Goal: Obtain resource: Download file/media

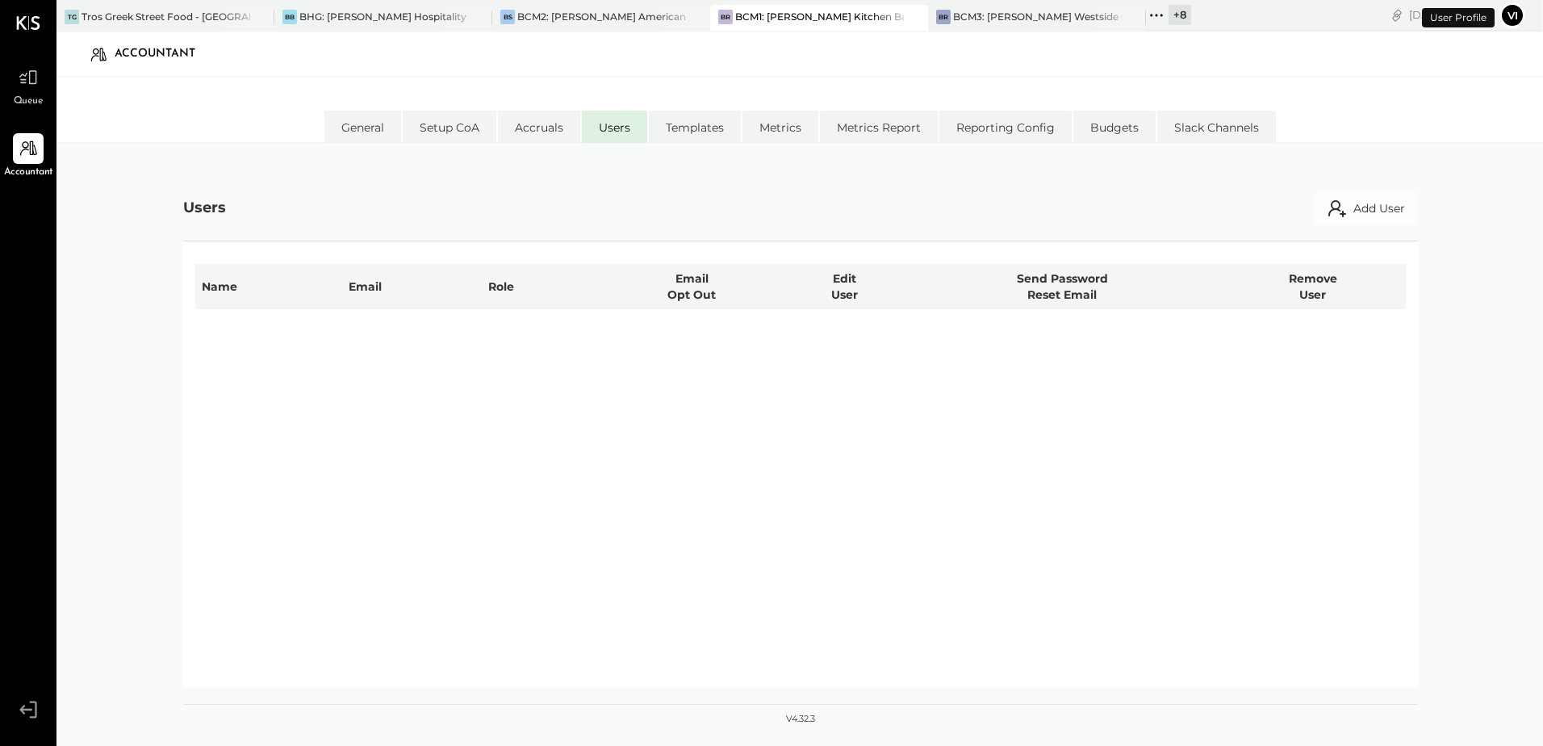
select select "**********"
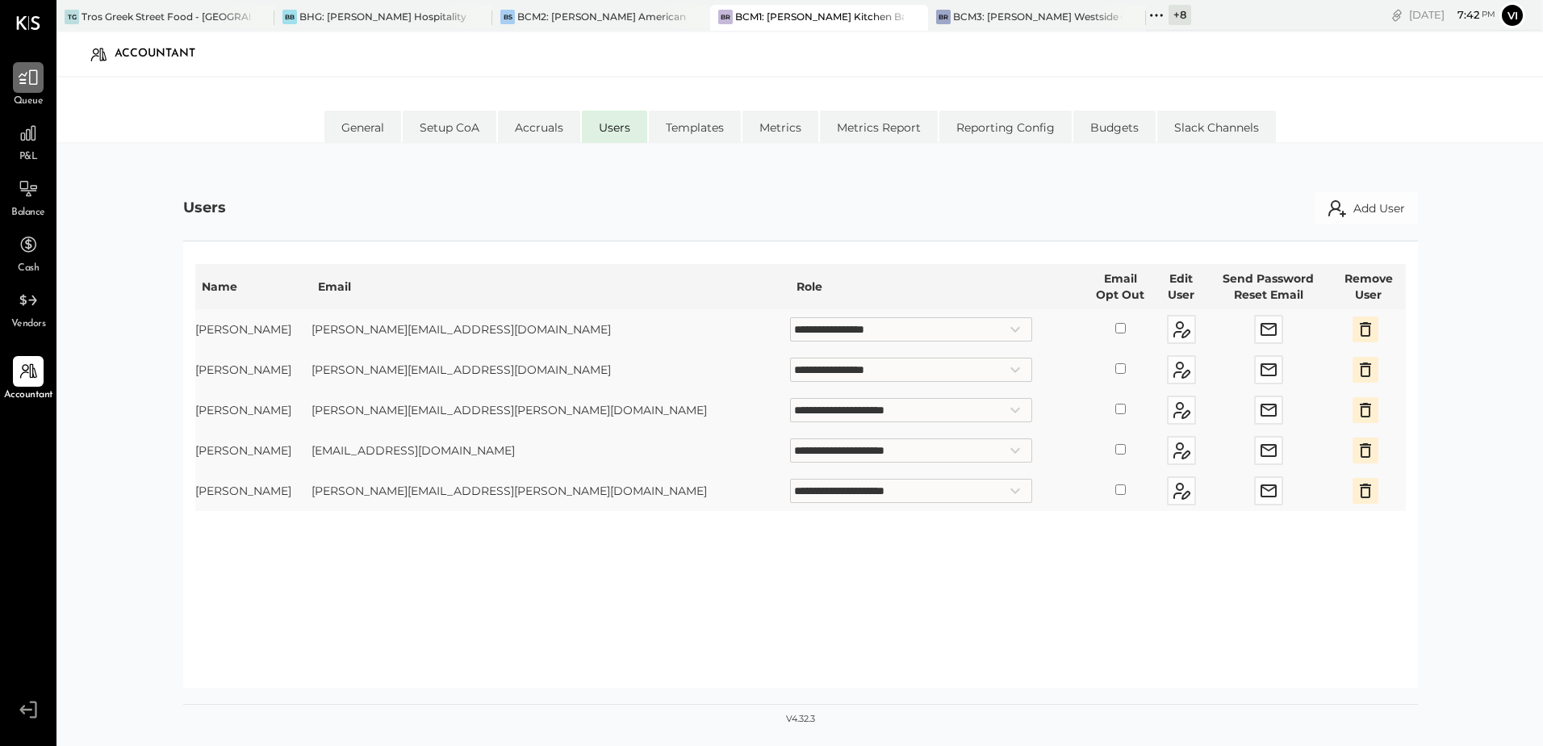
click at [31, 75] on icon at bounding box center [28, 77] width 21 height 21
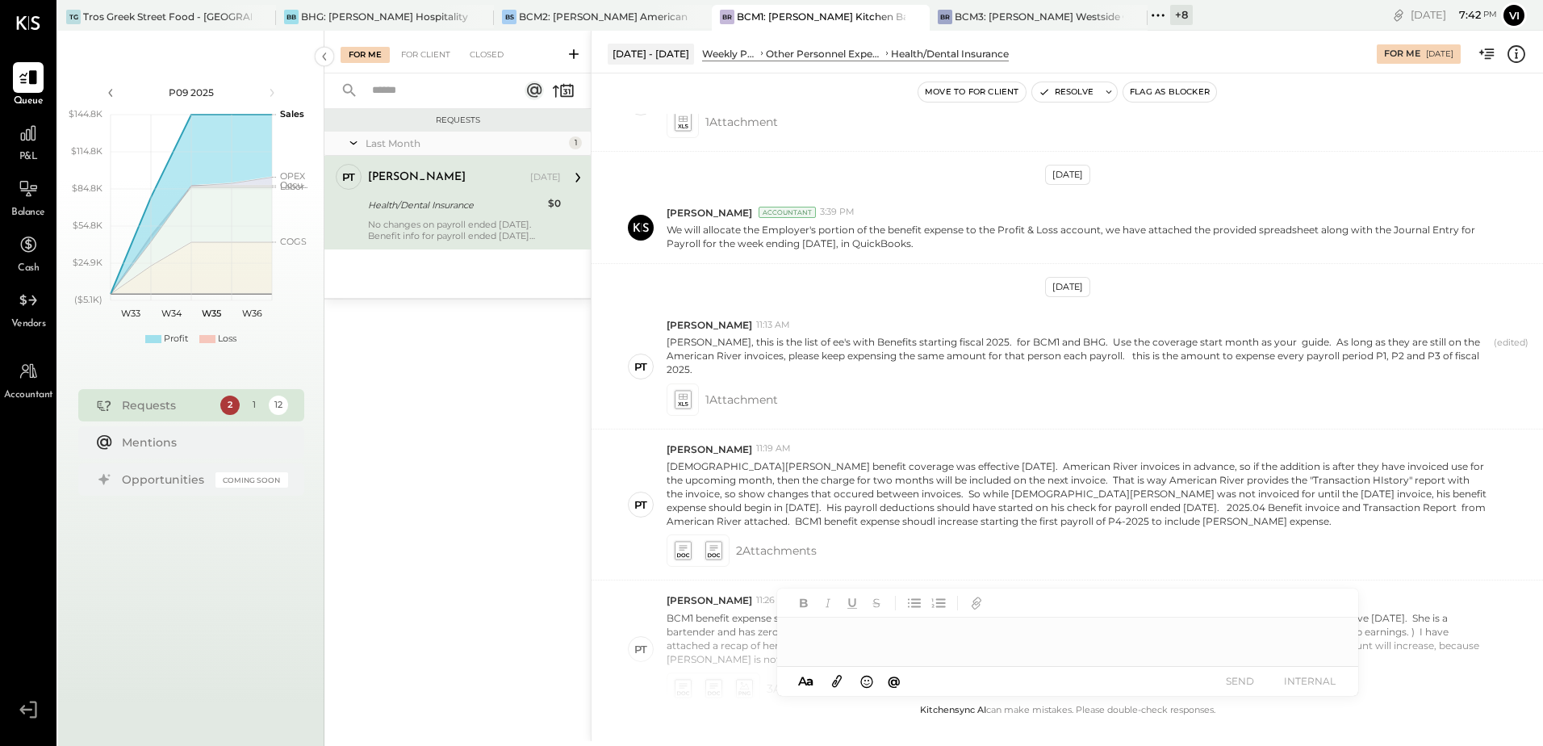
scroll to position [161, 0]
click at [689, 387] on icon at bounding box center [682, 396] width 17 height 19
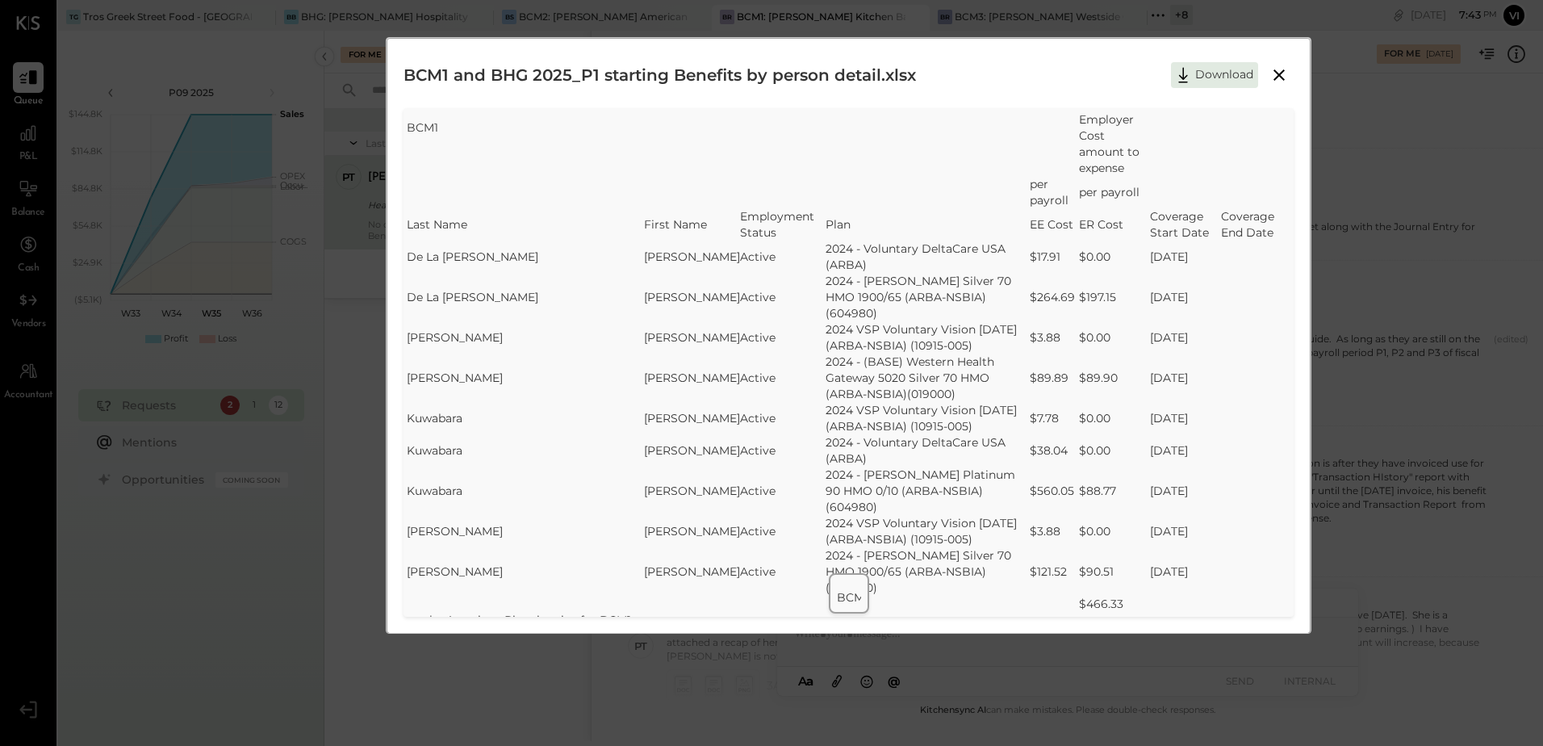
click at [856, 324] on td "2024 VSP Voluntary Vision [DATE] (ARBA-NSBIA) (10915-005)" at bounding box center [928, 337] width 204 height 32
click at [1204, 70] on button "Download" at bounding box center [1214, 75] width 87 height 26
click at [1281, 73] on icon at bounding box center [1279, 74] width 11 height 11
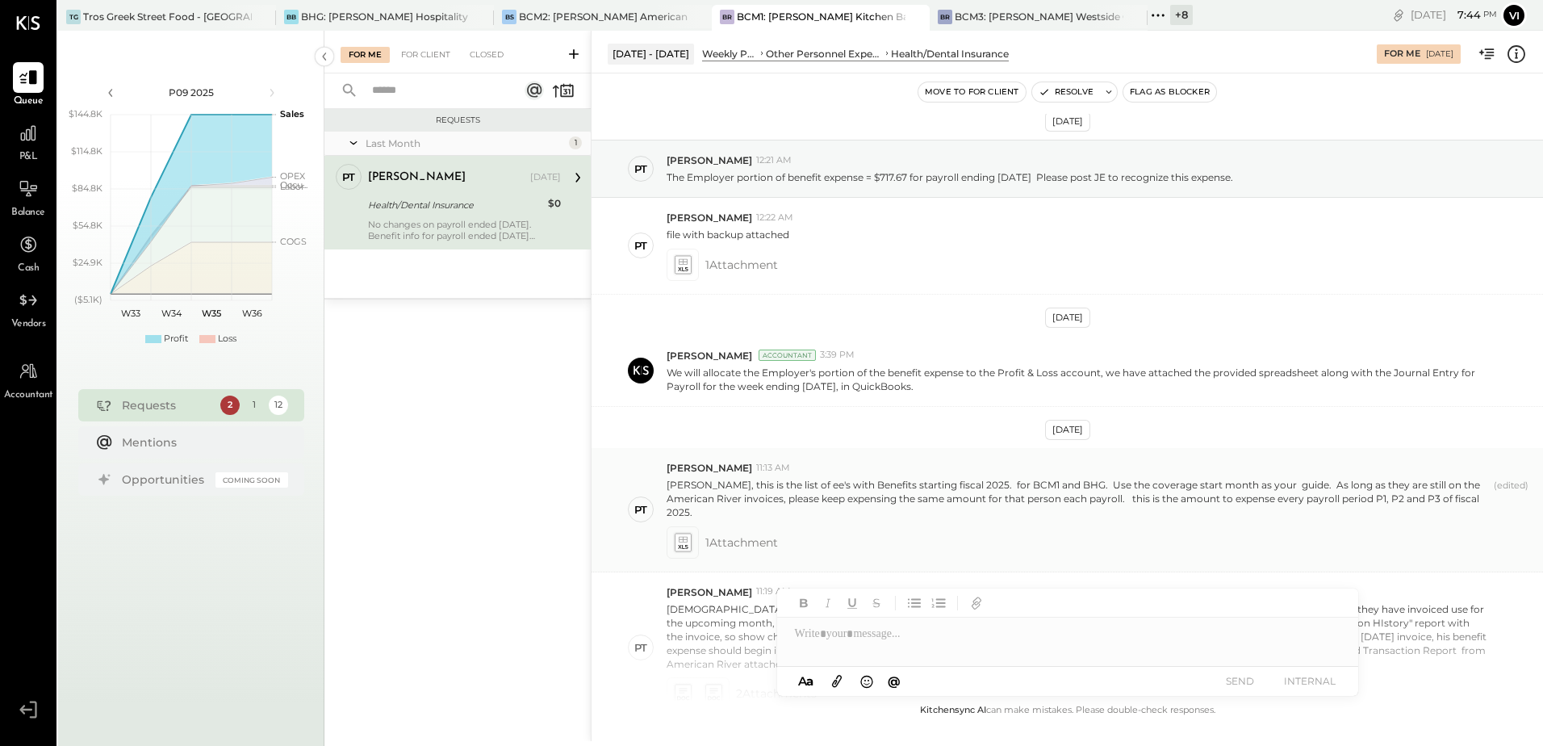
scroll to position [0, 0]
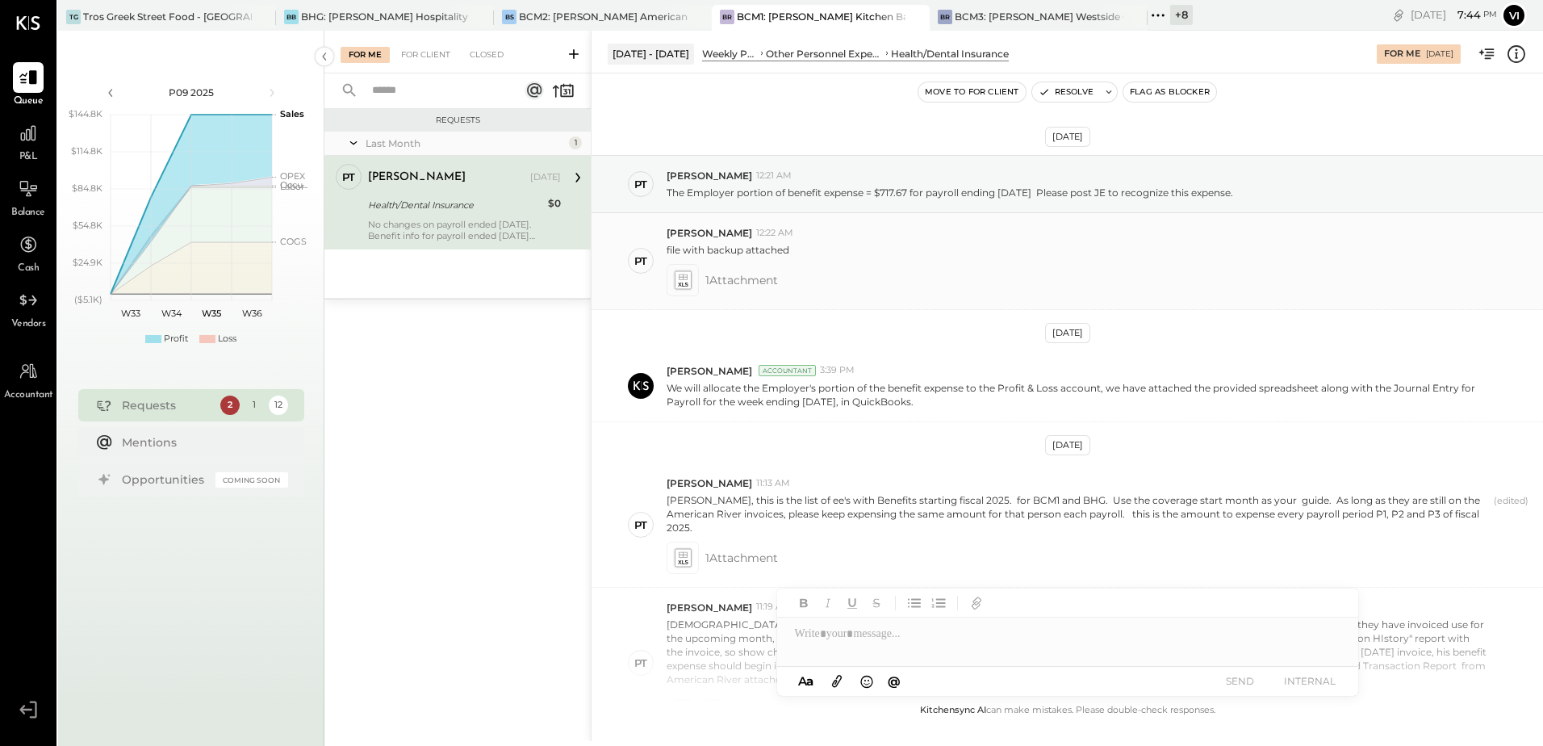
click at [687, 287] on icon at bounding box center [682, 279] width 17 height 19
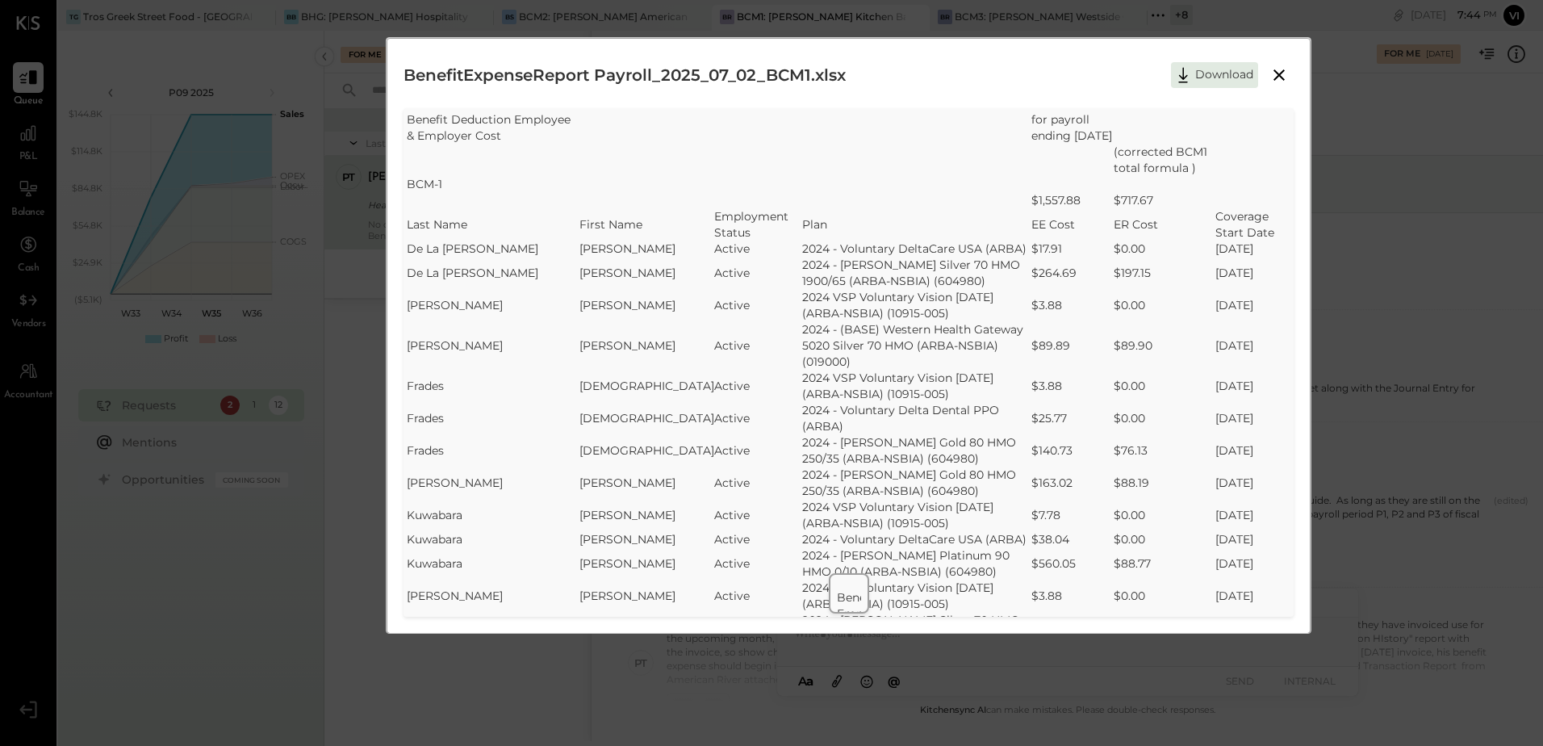
click at [1281, 73] on icon at bounding box center [1279, 74] width 11 height 11
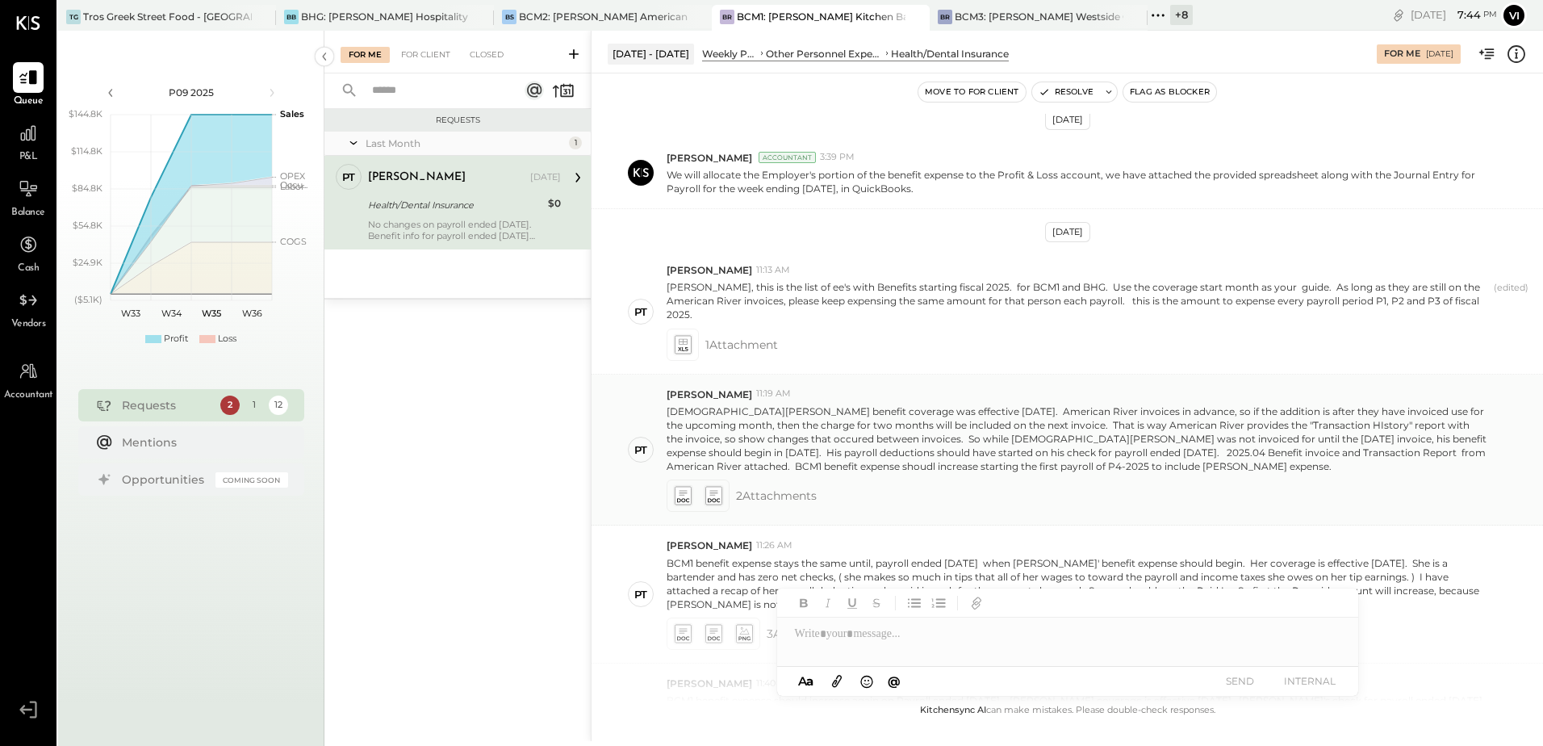
scroll to position [242, 0]
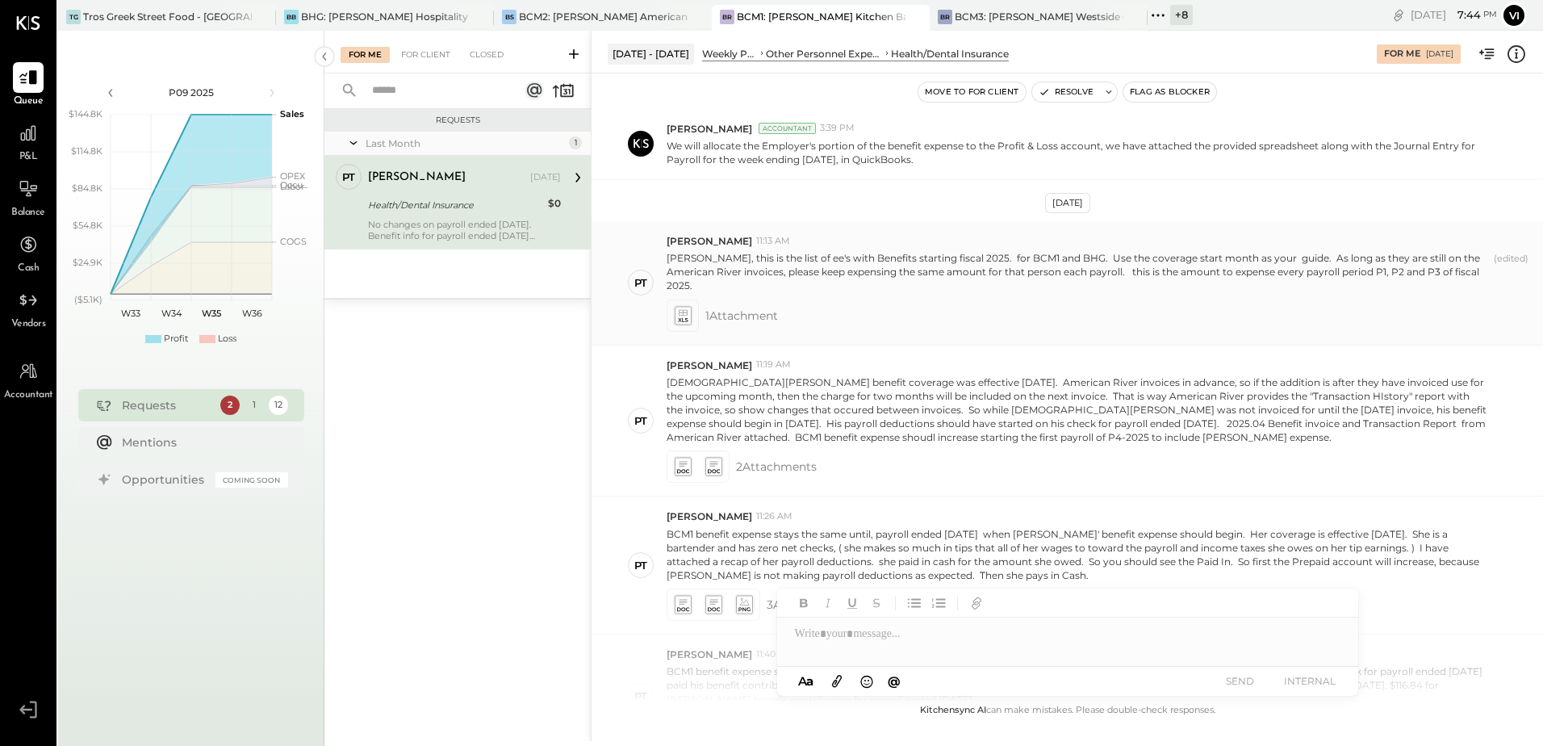
click at [685, 307] on icon at bounding box center [682, 315] width 17 height 19
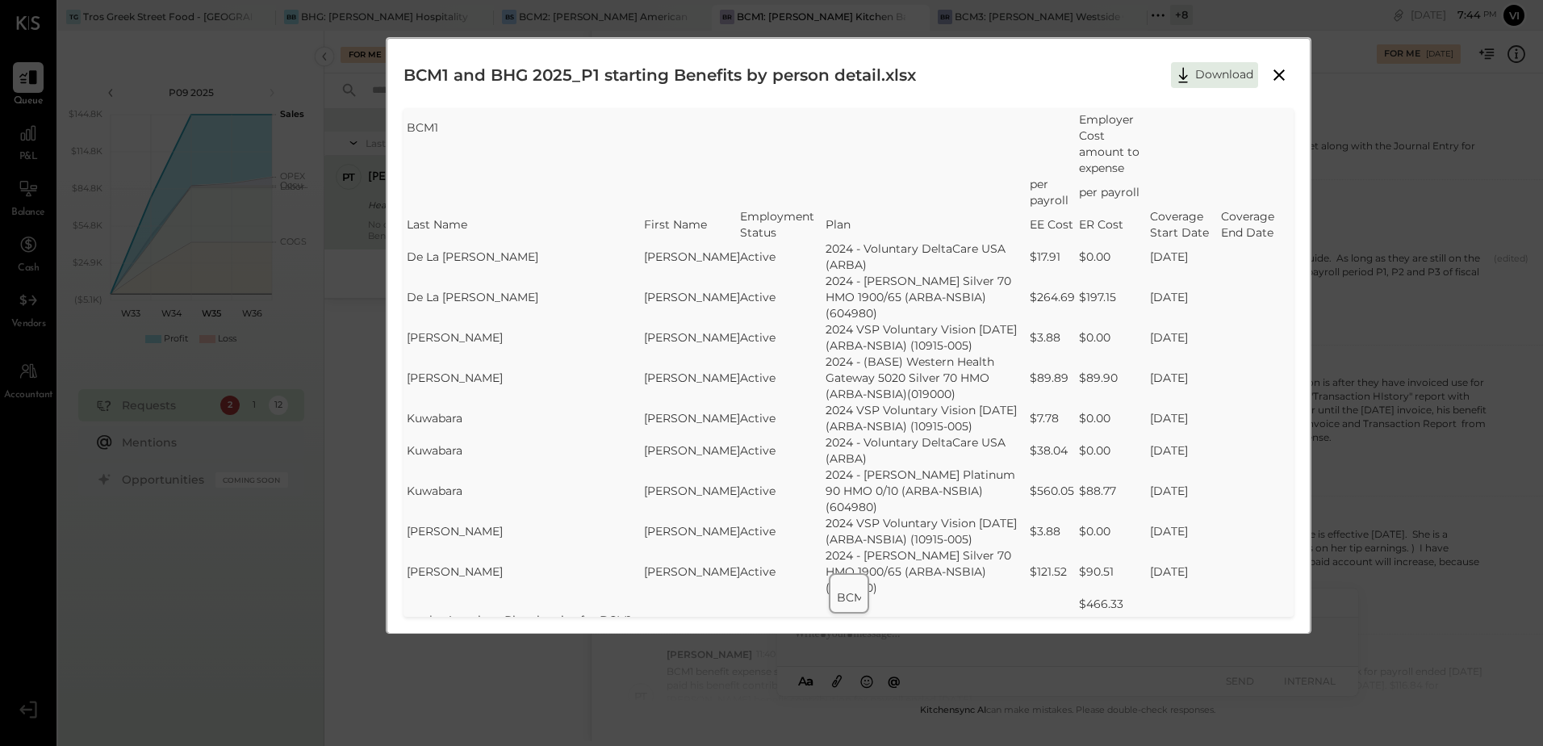
click at [1282, 77] on icon at bounding box center [1279, 74] width 19 height 19
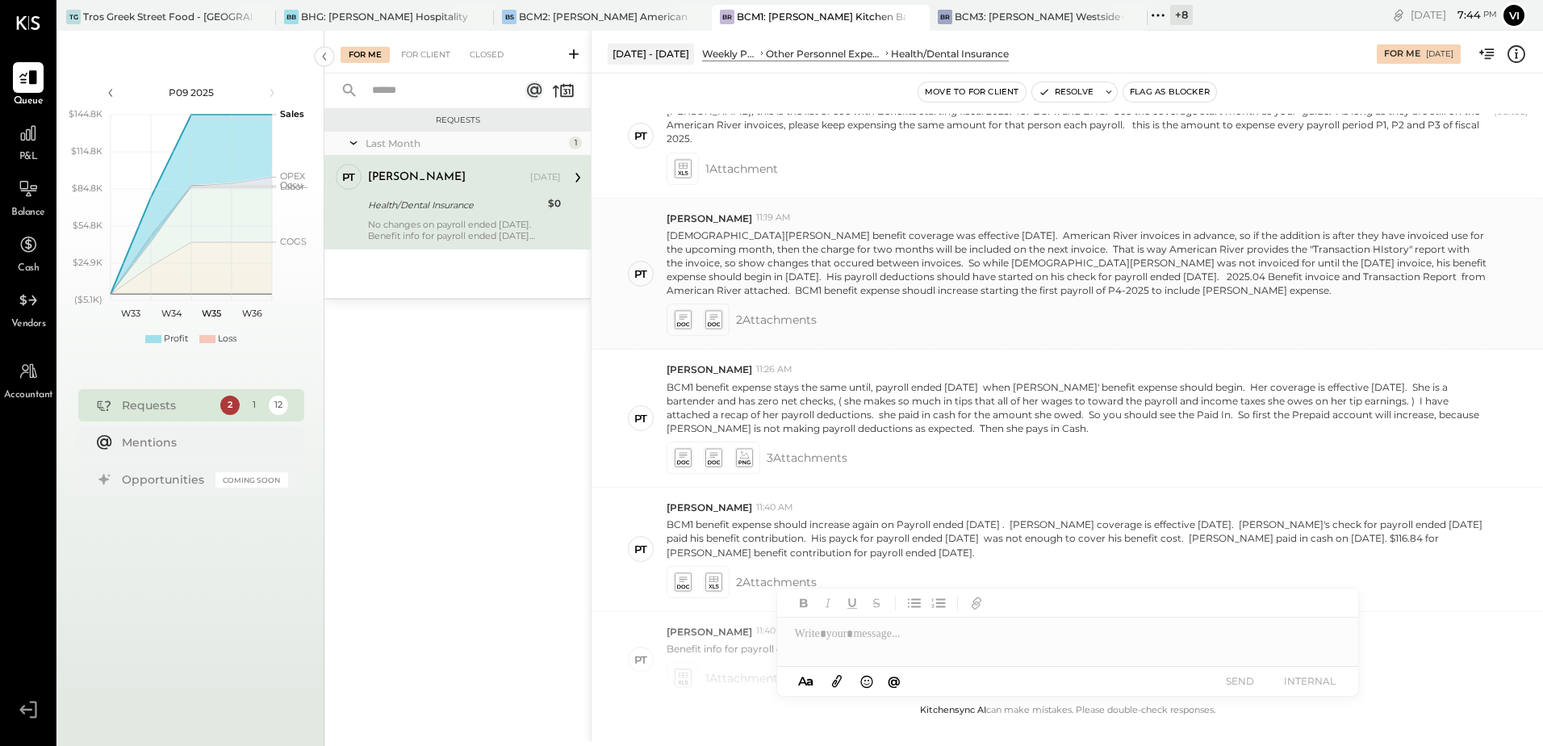
scroll to position [404, 0]
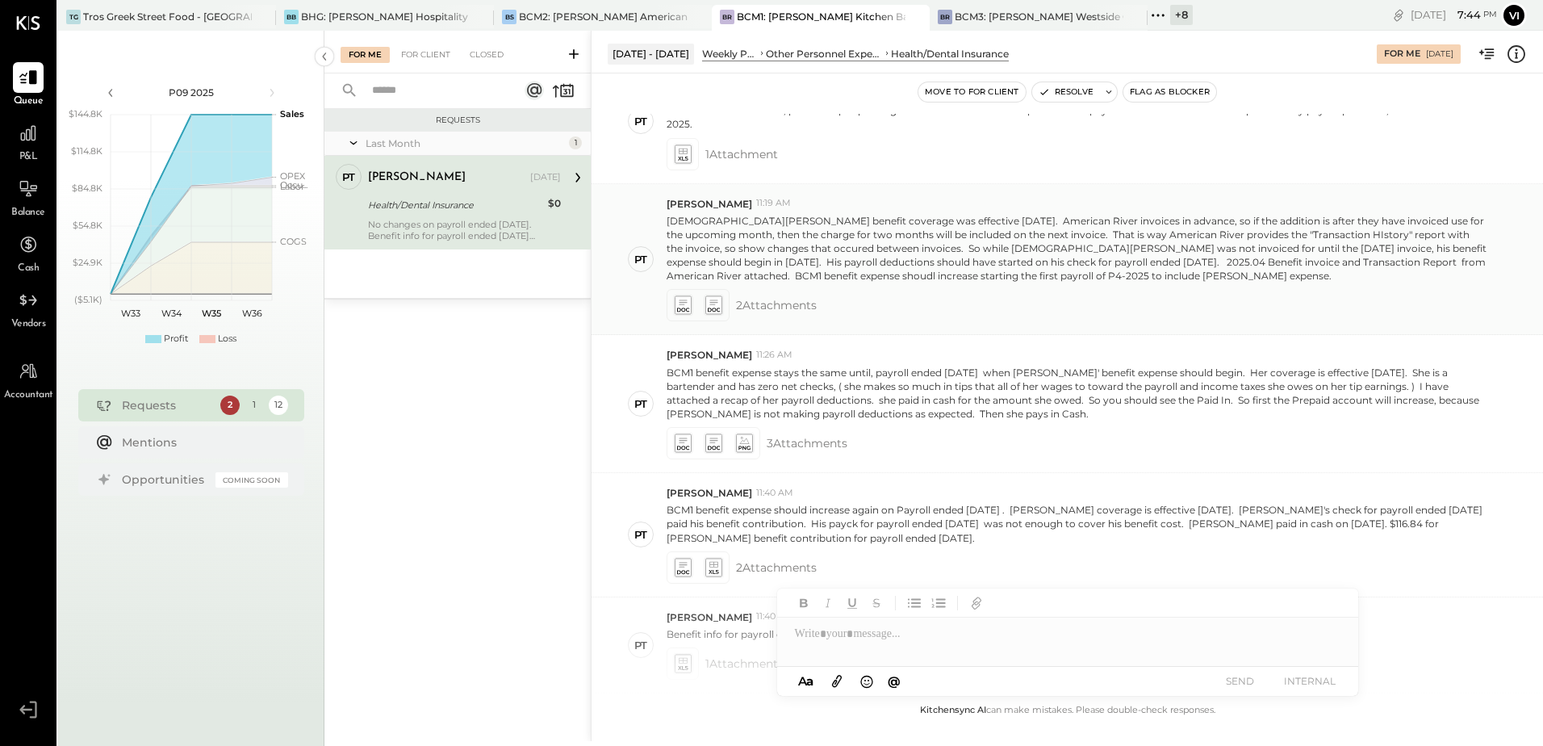
click at [682, 296] on icon at bounding box center [682, 305] width 17 height 19
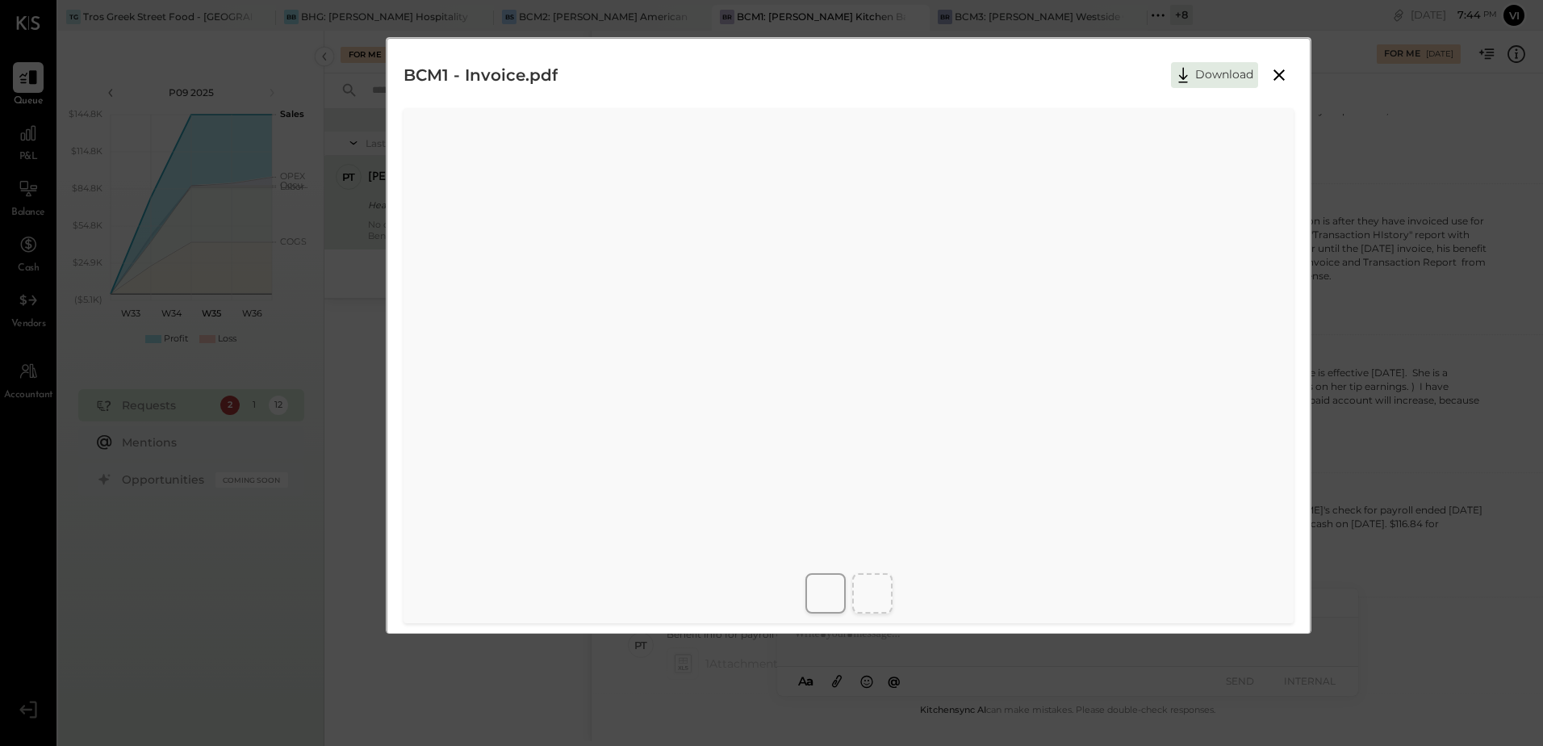
click at [1284, 72] on icon at bounding box center [1279, 74] width 19 height 19
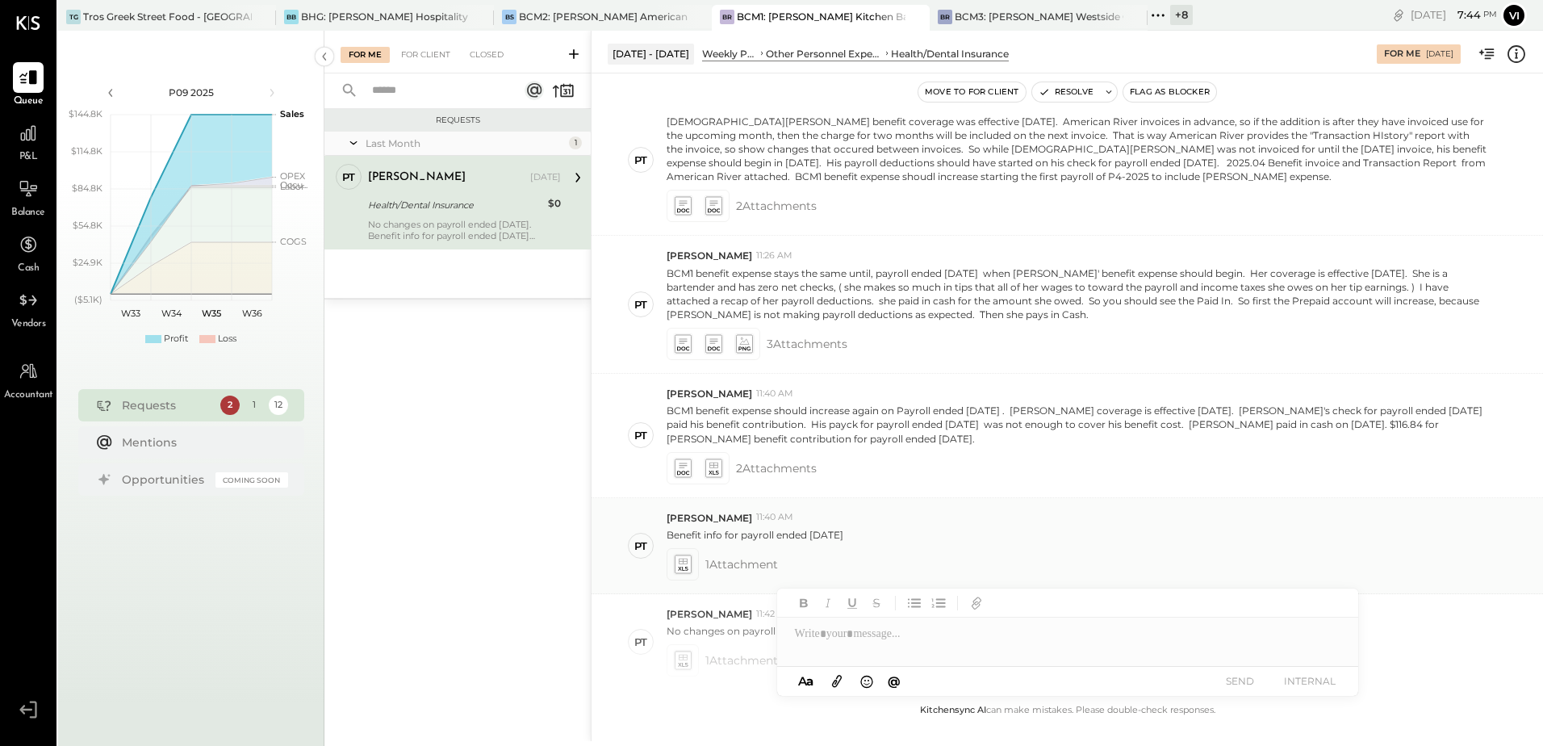
scroll to position [599, 0]
